Goal: Task Accomplishment & Management: Manage account settings

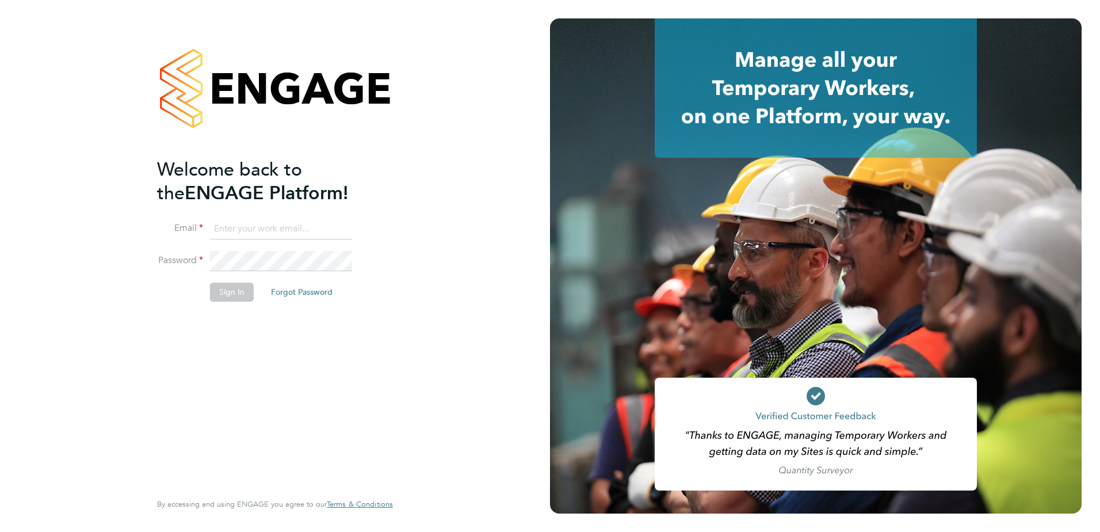
type input "adam.bouncer@vistry.co.uk"
click at [227, 288] on button "Sign In" at bounding box center [232, 292] width 44 height 18
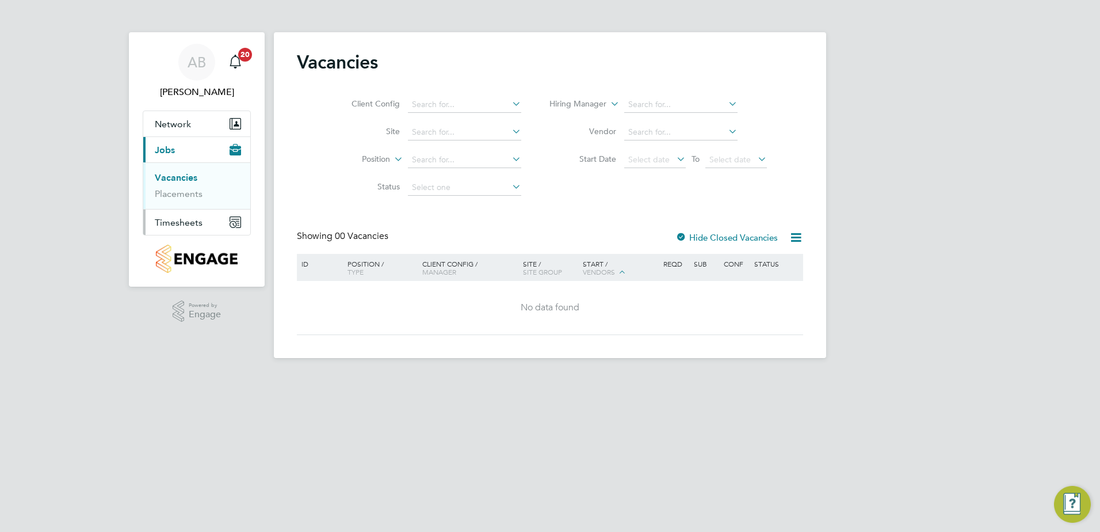
click at [173, 227] on span "Timesheets" at bounding box center [179, 222] width 48 height 11
click at [183, 205] on link "Timesheets" at bounding box center [179, 203] width 48 height 11
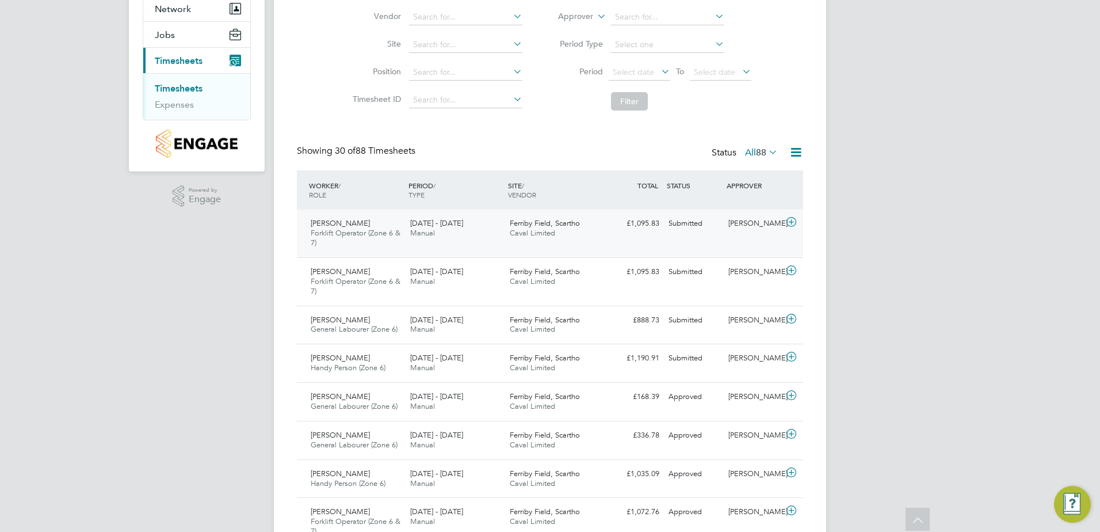
click at [621, 241] on div "Paul Armstrong Forklift Operator (Zone 6 & 7) 15 - 21 Sep 2025 15 - 21 Sep 2025…" at bounding box center [550, 233] width 506 height 48
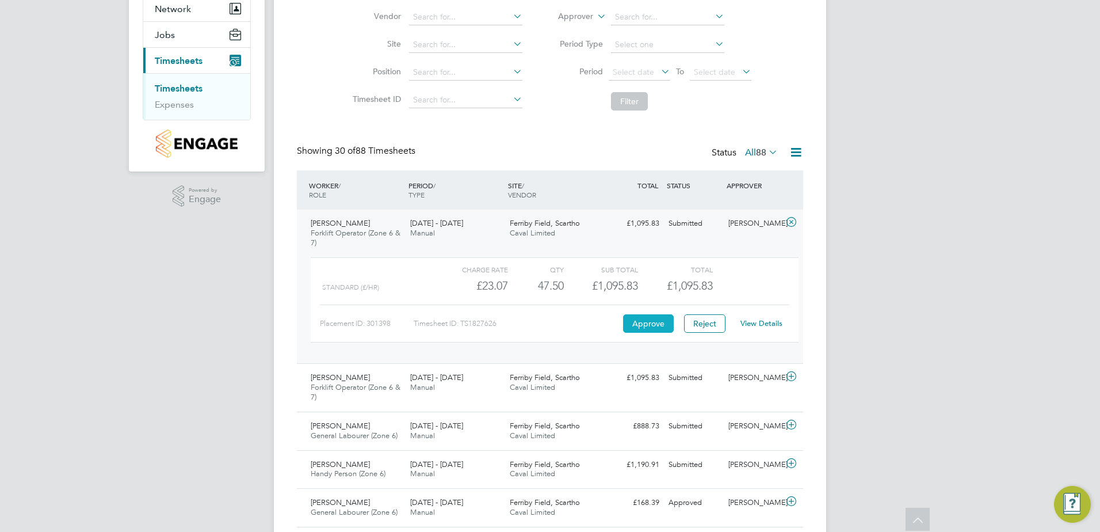
click at [645, 323] on button "Approve" at bounding box center [648, 323] width 51 height 18
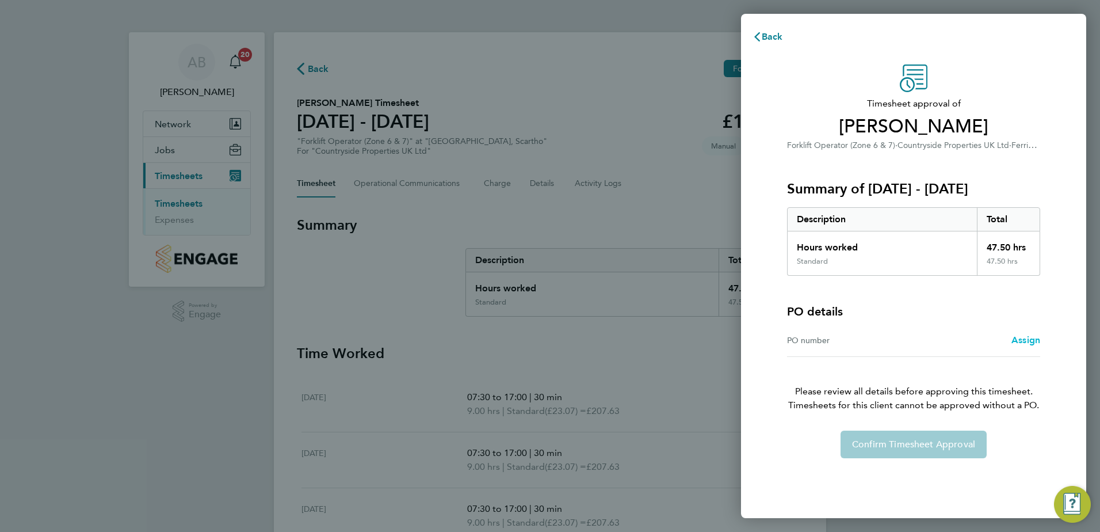
click at [1025, 343] on span "Assign" at bounding box center [1026, 339] width 29 height 11
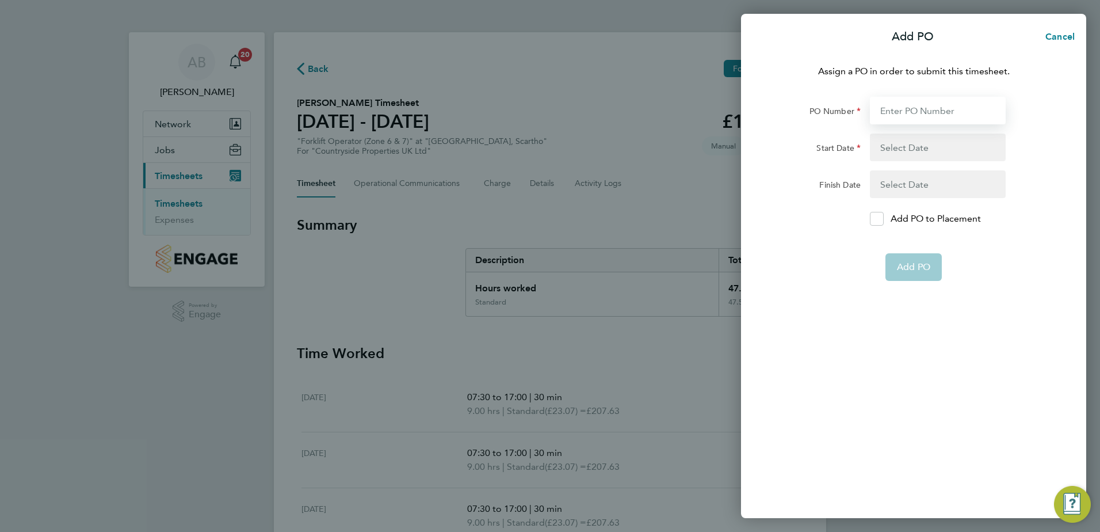
click at [921, 105] on input "PO Number" at bounding box center [938, 111] width 136 height 28
type input "YZ087"
type input "08 Sep 25"
type input "14 Sep 25"
type input "11 Sep 25"
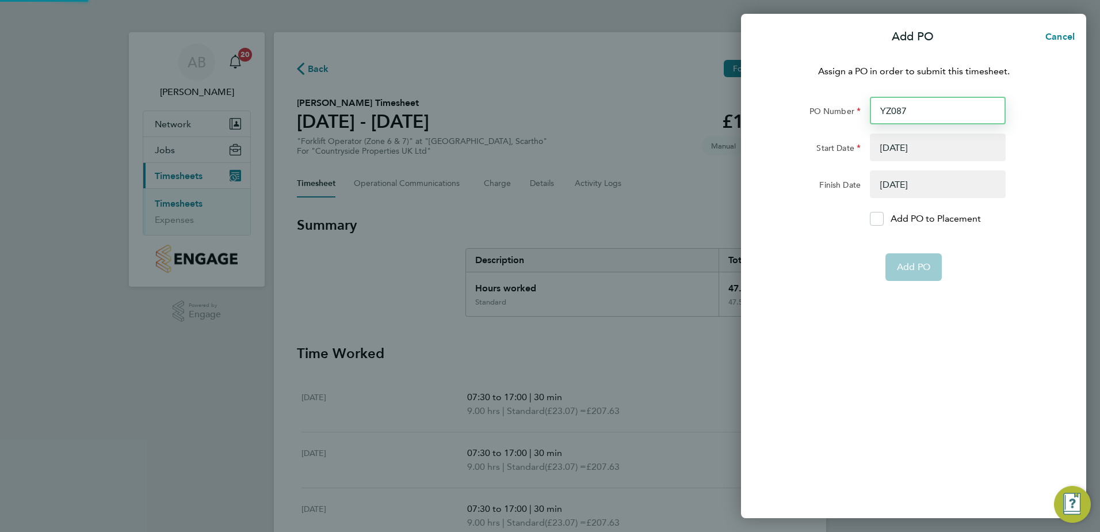
type input "31 Mar 27"
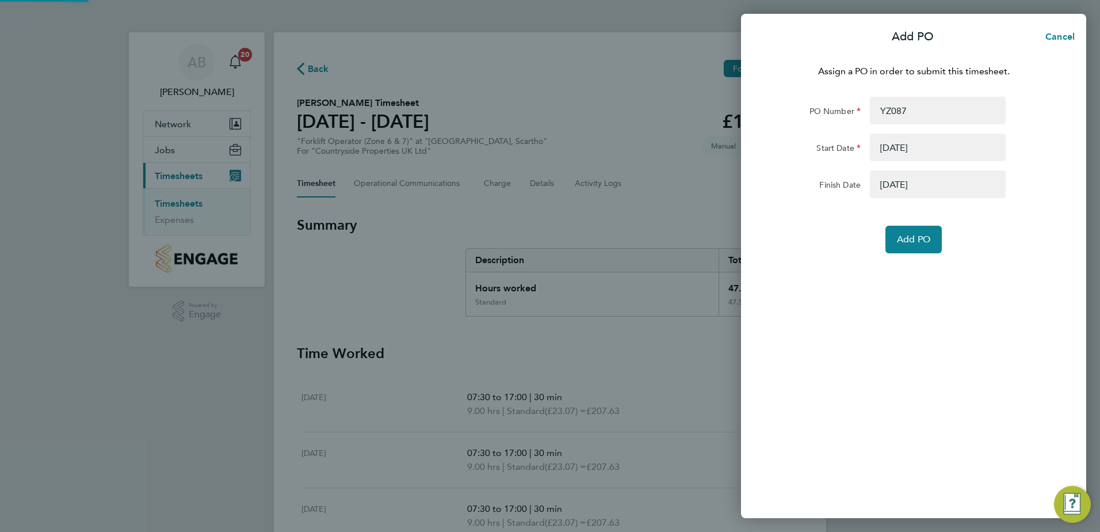
click at [910, 152] on button "button" at bounding box center [938, 147] width 136 height 28
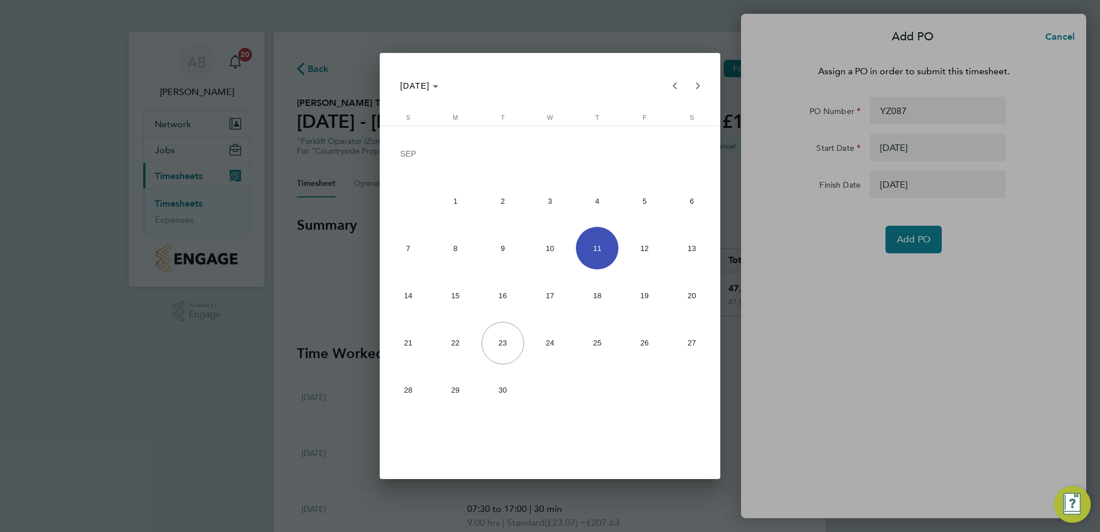
click at [458, 303] on span "15" at bounding box center [455, 295] width 43 height 43
type input "15 Sep 25"
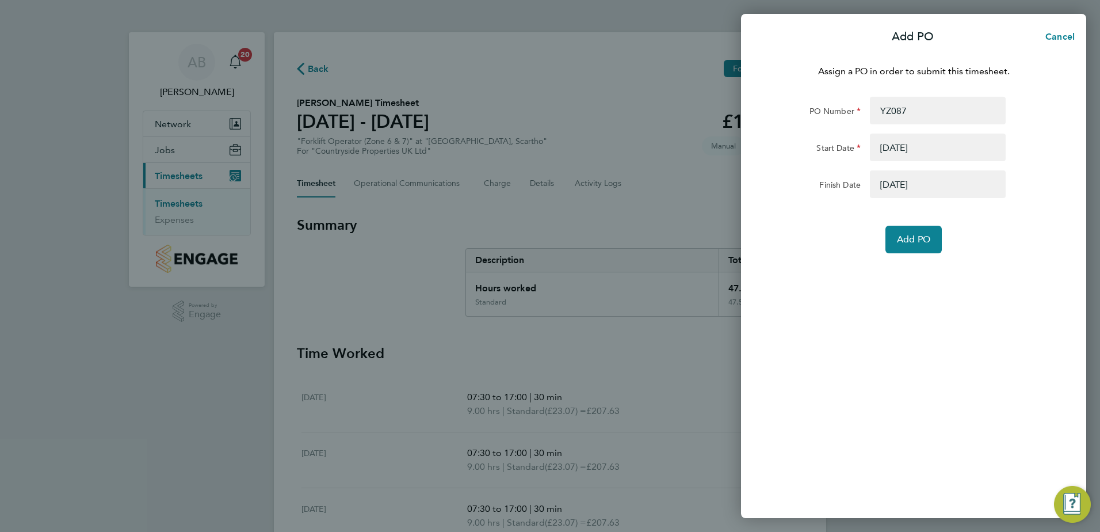
click at [902, 186] on button "button" at bounding box center [938, 184] width 136 height 28
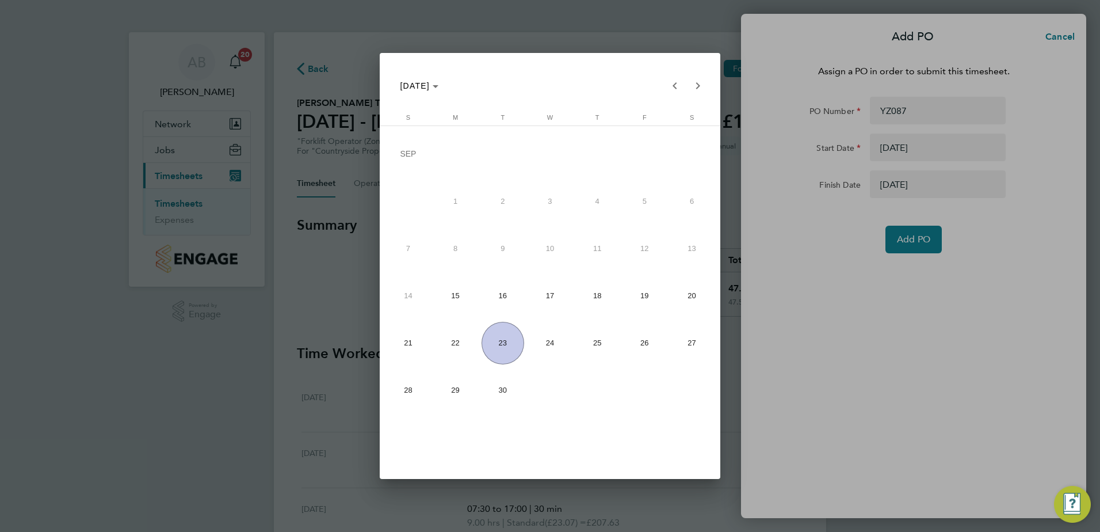
click at [409, 340] on span "21" at bounding box center [408, 343] width 43 height 43
type input "21 Sep 25"
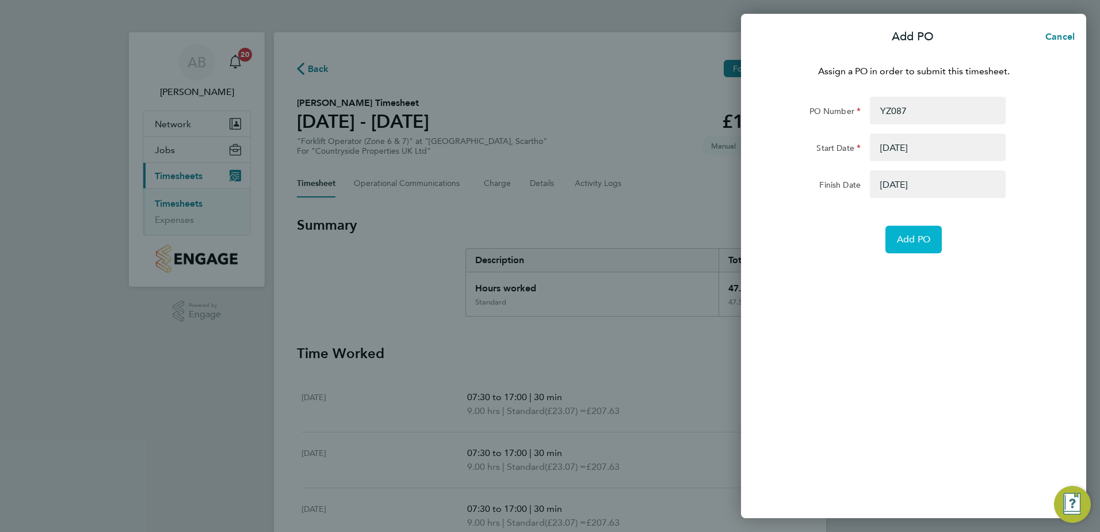
click at [896, 246] on button "Add PO" at bounding box center [914, 240] width 56 height 28
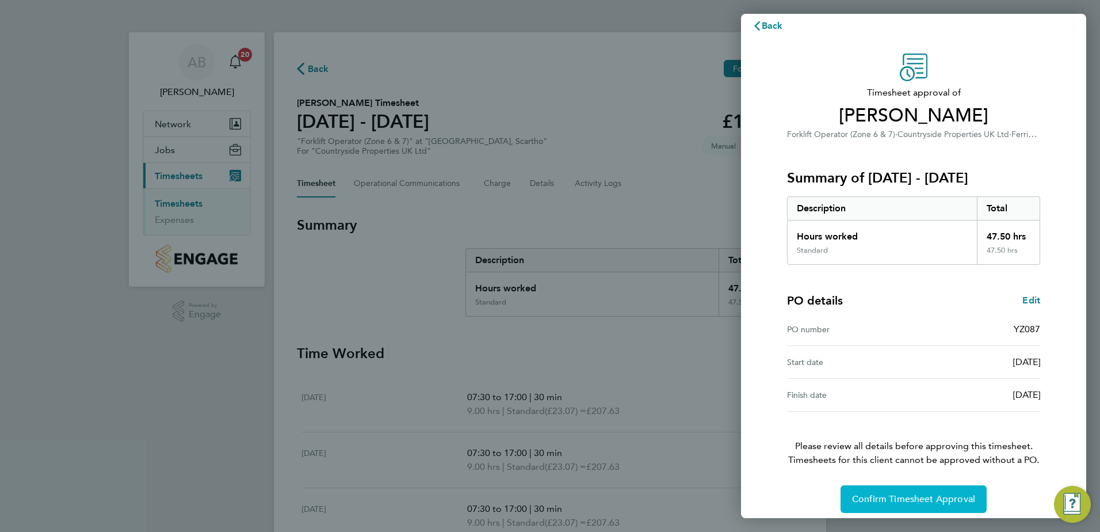
scroll to position [20, 0]
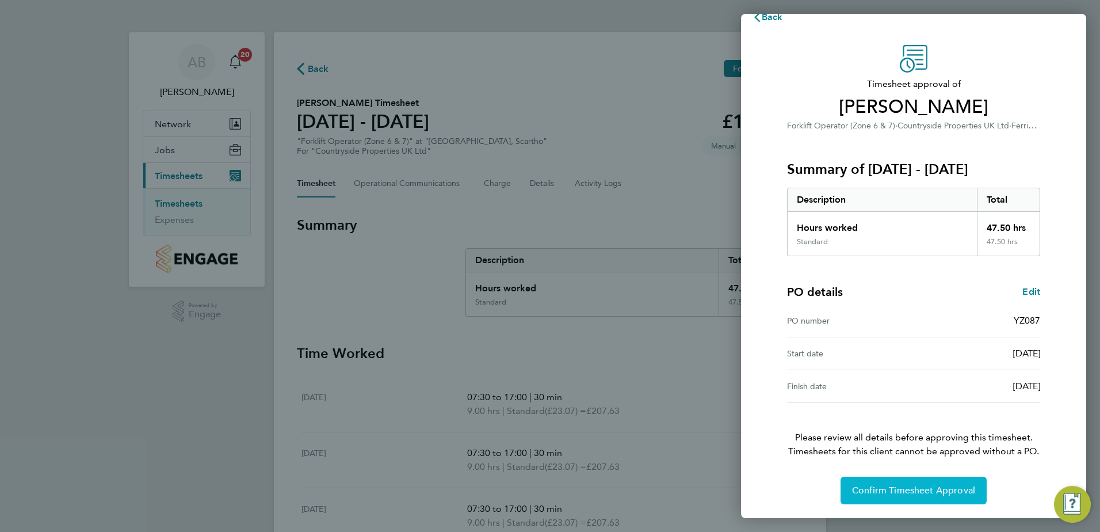
click at [874, 486] on span "Confirm Timesheet Approval" at bounding box center [913, 490] width 123 height 12
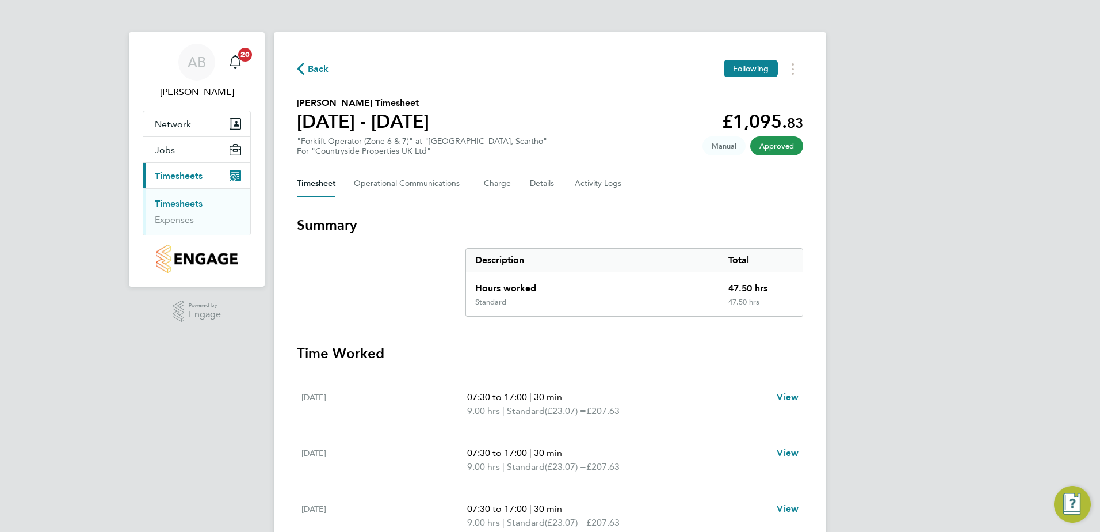
click at [189, 203] on link "Timesheets" at bounding box center [179, 203] width 48 height 11
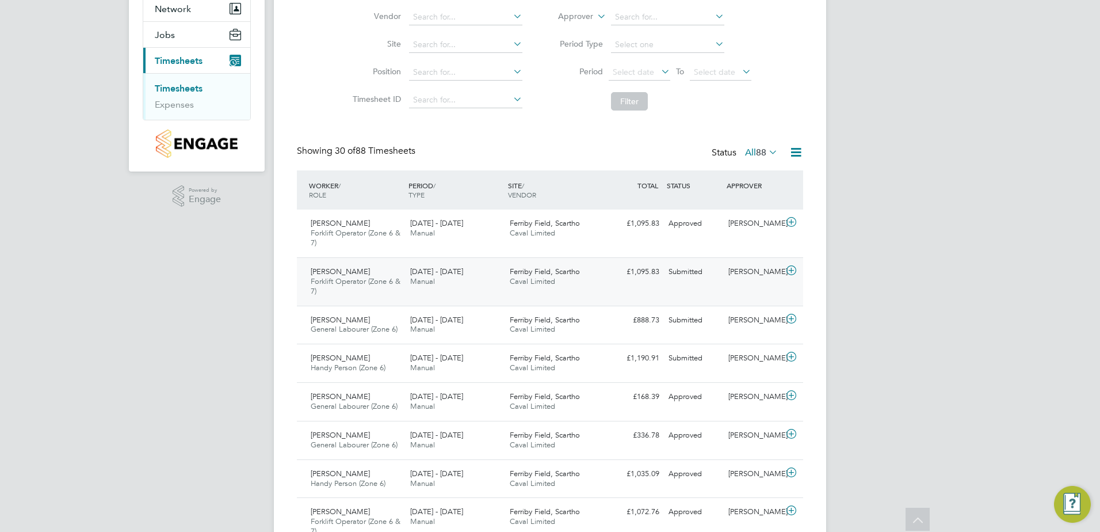
click at [595, 282] on div "Ferriby Field, Scartho Caval Limited" at bounding box center [555, 276] width 100 height 29
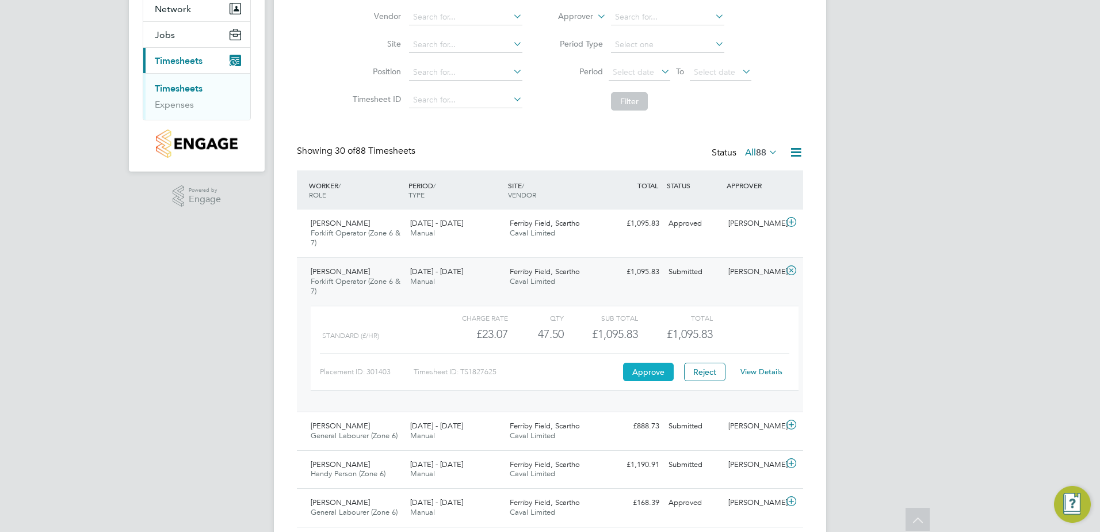
click at [647, 376] on button "Approve" at bounding box center [648, 372] width 51 height 18
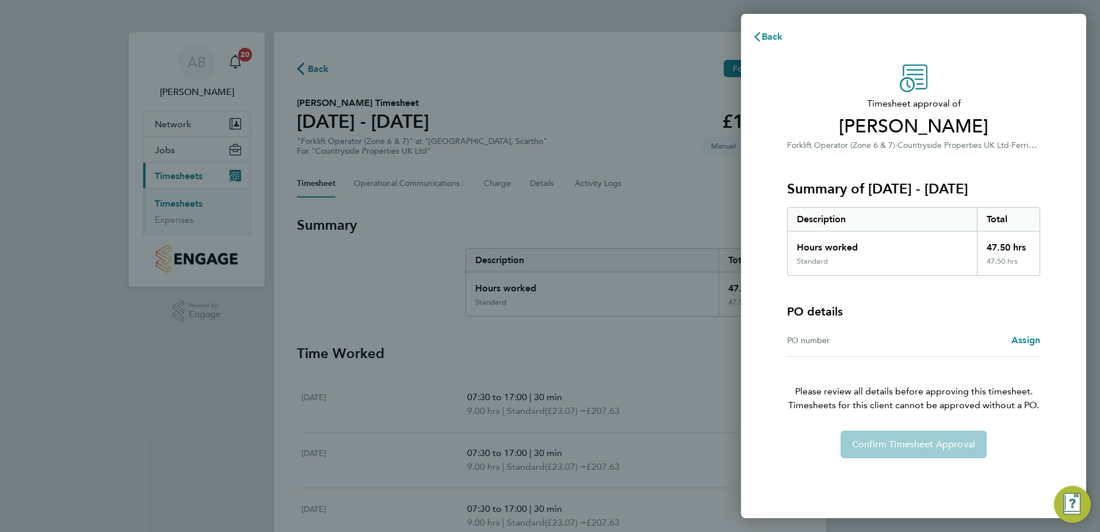
click at [1031, 333] on div "PO number Assign" at bounding box center [913, 340] width 253 height 33
click at [1024, 336] on span "Assign" at bounding box center [1026, 339] width 29 height 11
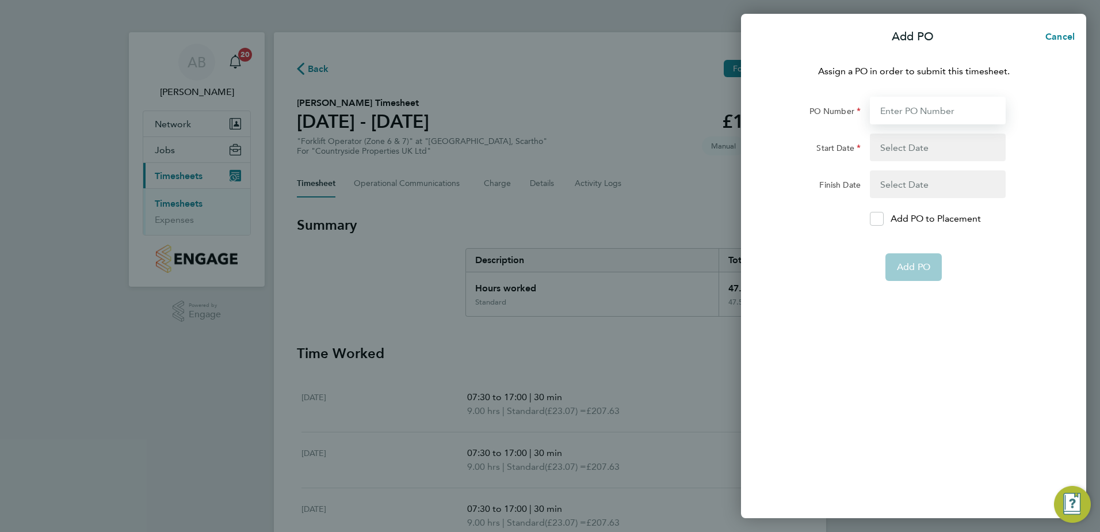
click at [885, 103] on input "PO Number" at bounding box center [938, 111] width 136 height 28
type input "YZ087"
type input "[DATE]"
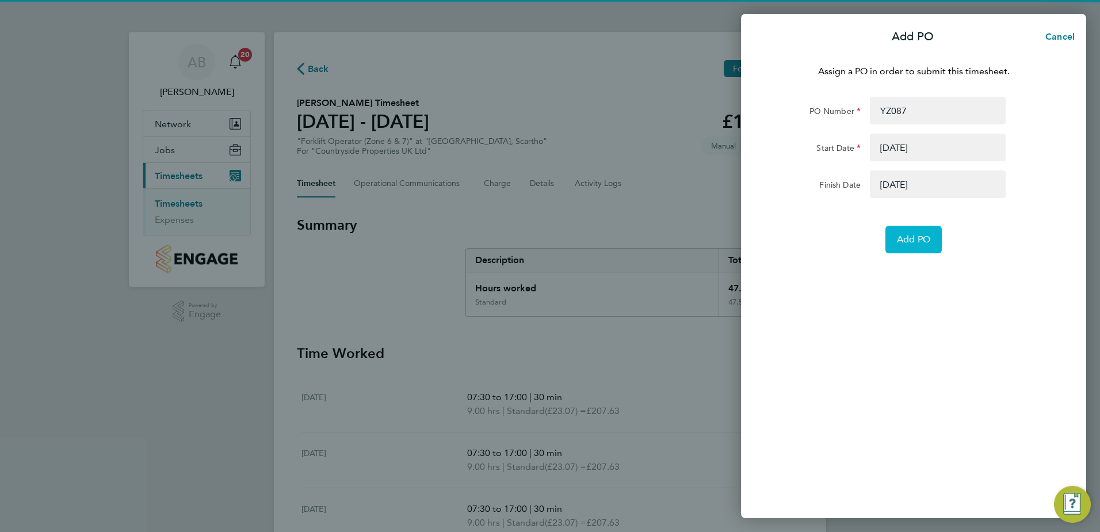
click at [911, 246] on button "Add PO" at bounding box center [914, 240] width 56 height 28
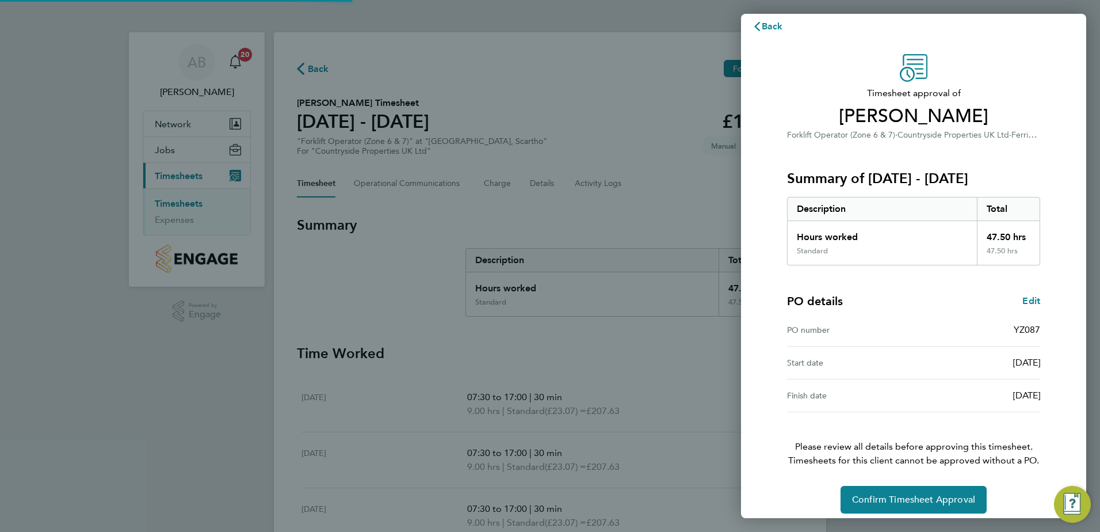
scroll to position [20, 0]
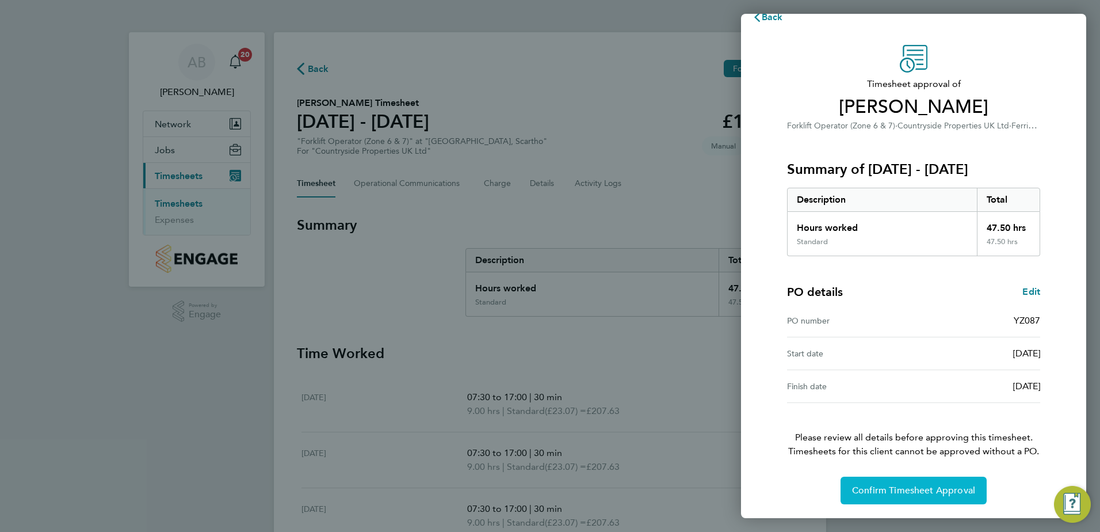
click at [909, 491] on span "Confirm Timesheet Approval" at bounding box center [913, 490] width 123 height 12
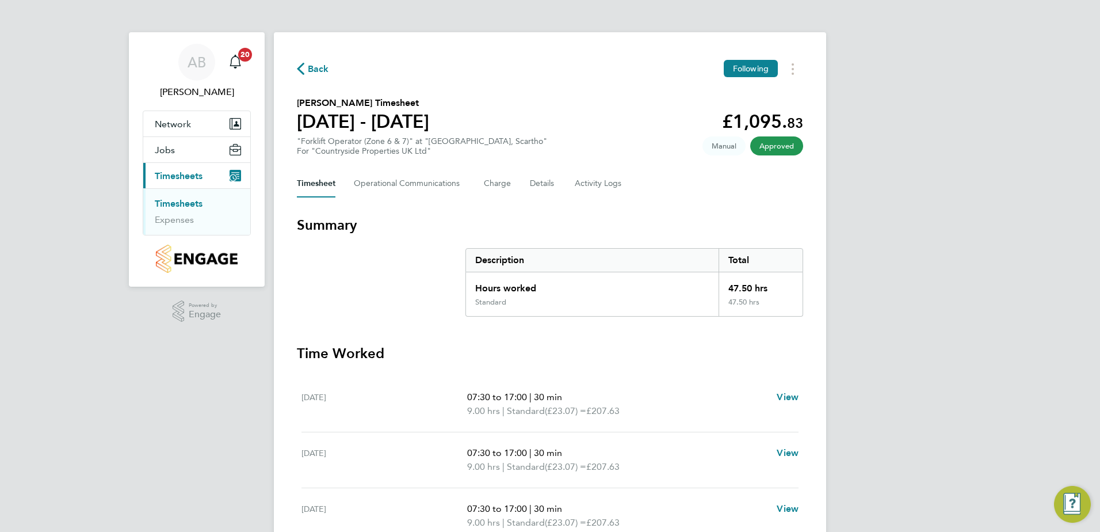
click at [186, 206] on link "Timesheets" at bounding box center [179, 203] width 48 height 11
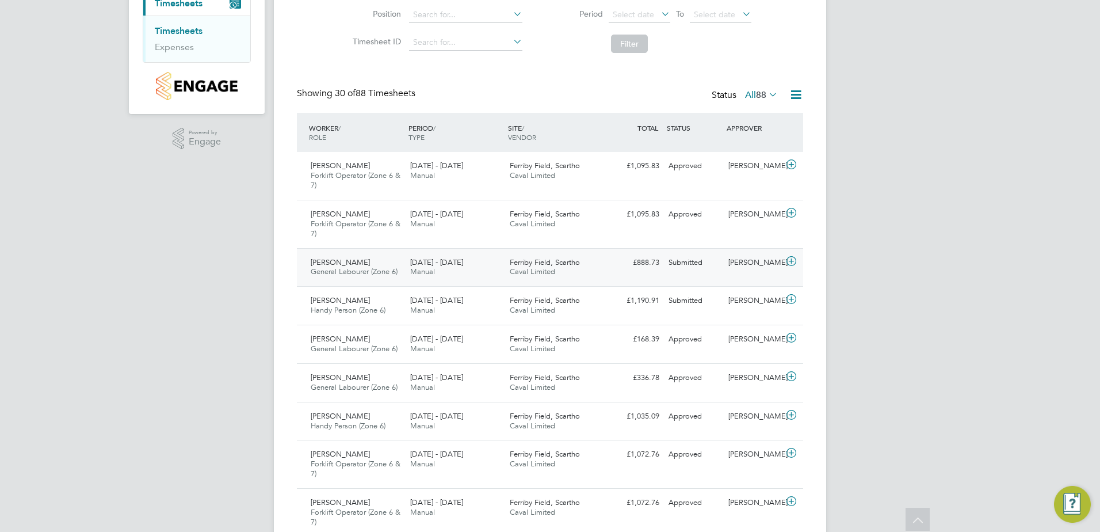
click at [604, 269] on div "£888.73 Submitted" at bounding box center [634, 262] width 60 height 19
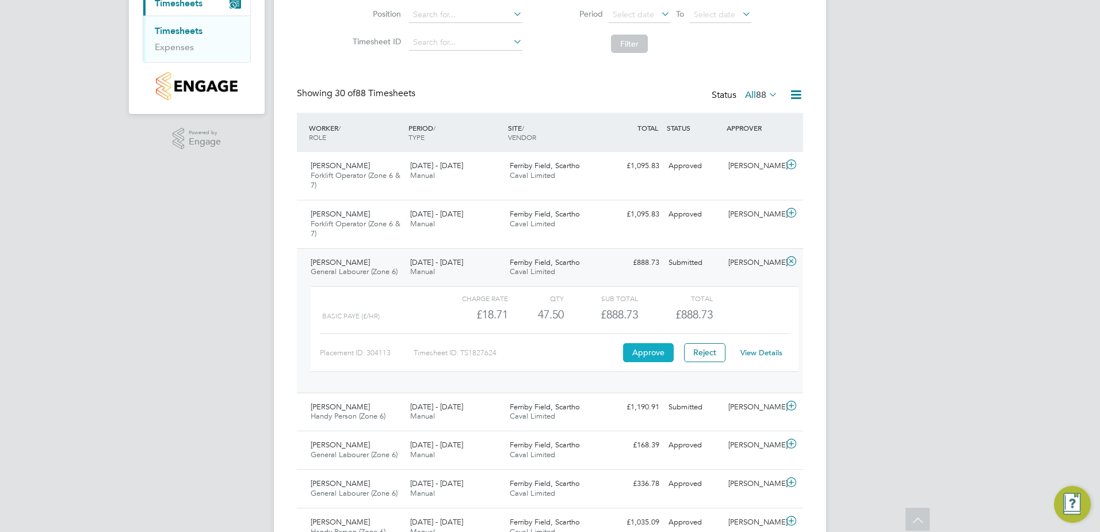
click at [641, 350] on button "Approve" at bounding box center [648, 352] width 51 height 18
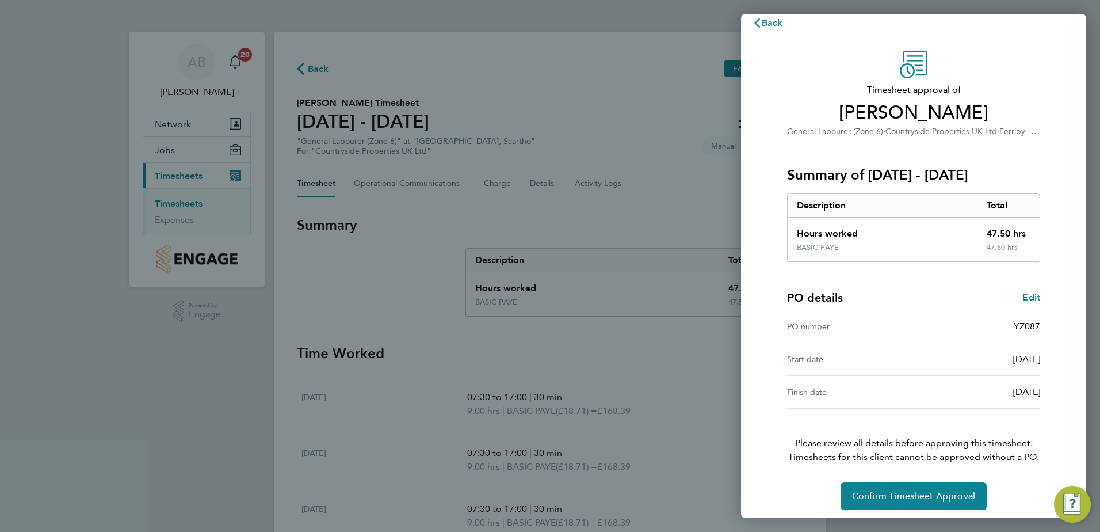
scroll to position [20, 0]
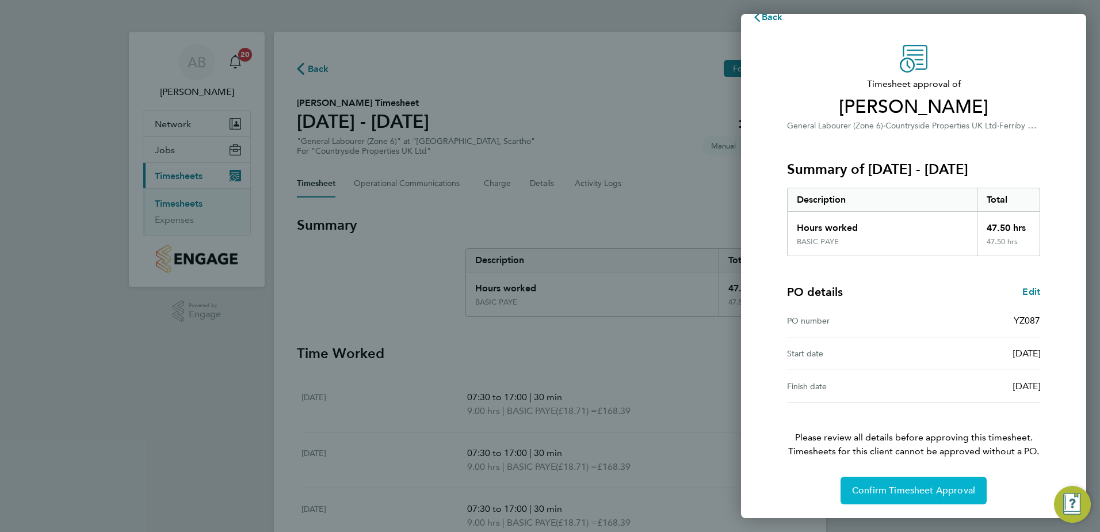
click at [922, 489] on span "Confirm Timesheet Approval" at bounding box center [913, 490] width 123 height 12
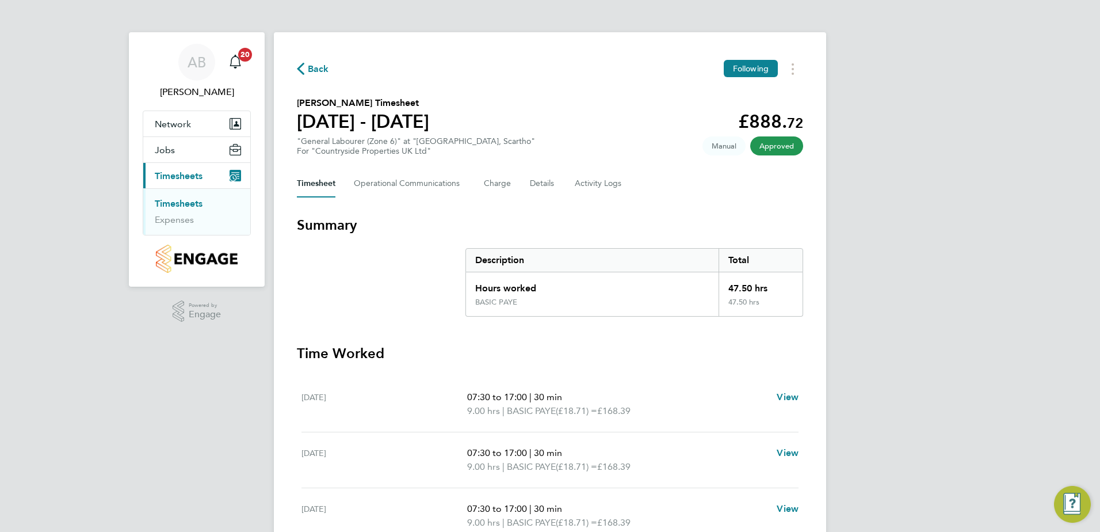
click at [180, 205] on link "Timesheets" at bounding box center [179, 203] width 48 height 11
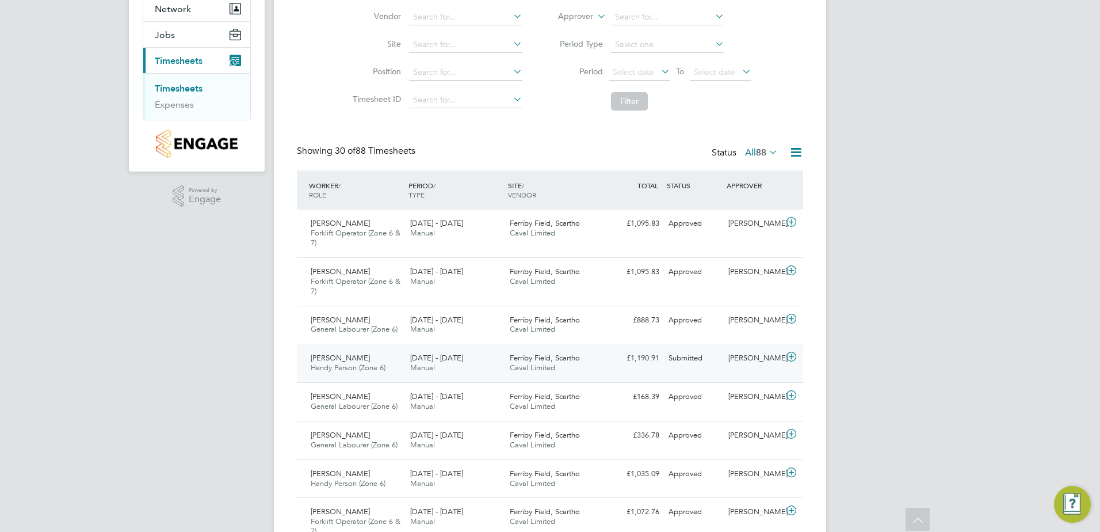
click at [598, 357] on div "Ferriby Field, Scartho Caval Limited" at bounding box center [555, 363] width 100 height 29
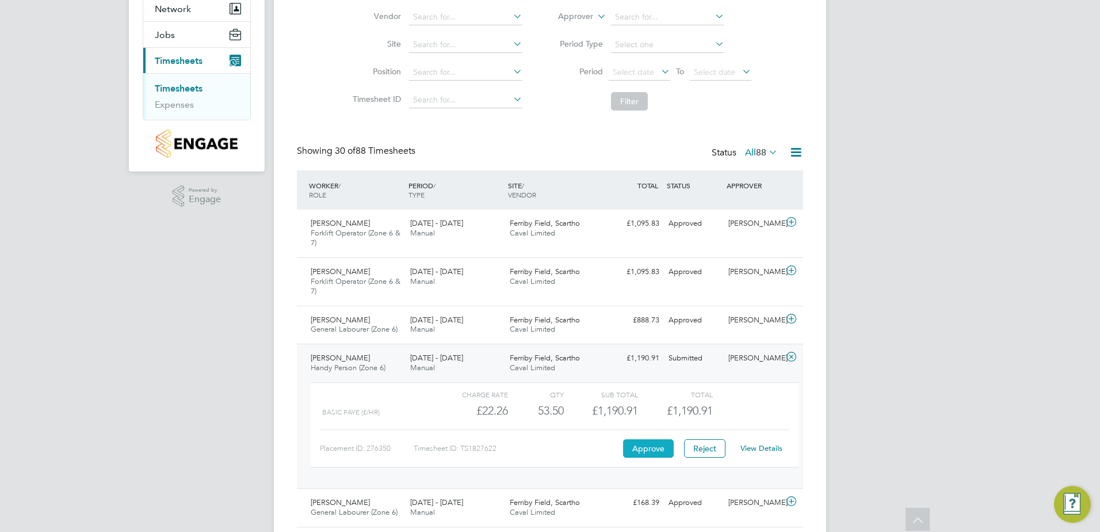
click at [640, 449] on button "Approve" at bounding box center [648, 448] width 51 height 18
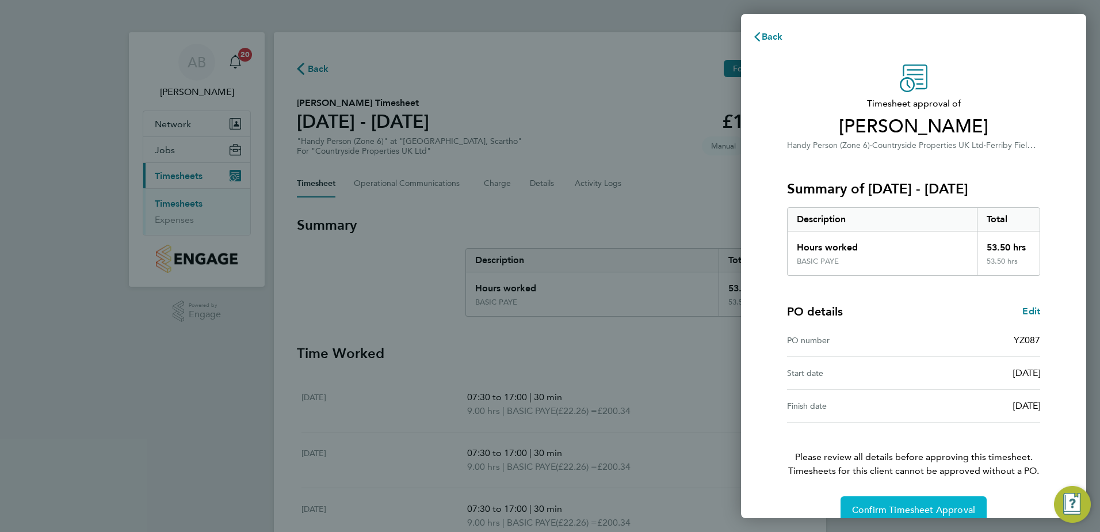
click at [878, 507] on span "Confirm Timesheet Approval" at bounding box center [913, 510] width 123 height 12
